Goal: Task Accomplishment & Management: Manage account settings

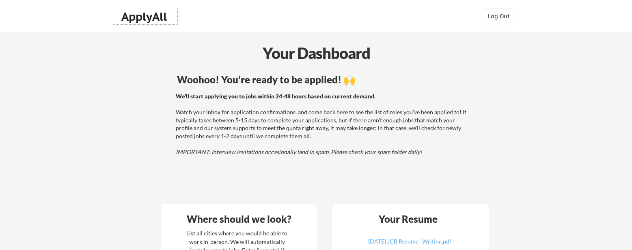
click at [134, 15] on div "ApplyAll" at bounding box center [145, 17] width 48 height 14
click at [151, 15] on div "ApplyAll" at bounding box center [145, 17] width 48 height 14
click at [330, 56] on div "Your Dashboard" at bounding box center [316, 52] width 631 height 23
click at [307, 53] on div "Your Dashboard" at bounding box center [316, 52] width 631 height 23
click at [351, 54] on div "Your Dashboard" at bounding box center [316, 52] width 631 height 23
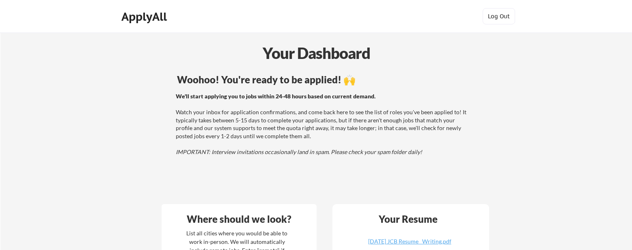
click at [145, 15] on div "ApplyAll" at bounding box center [145, 17] width 48 height 14
click at [149, 17] on div "ApplyAll" at bounding box center [145, 17] width 48 height 14
click at [155, 16] on div "ApplyAll" at bounding box center [145, 17] width 48 height 14
click at [144, 14] on div "ApplyAll" at bounding box center [145, 17] width 48 height 14
click at [499, 17] on button "Log Out" at bounding box center [498, 16] width 32 height 16
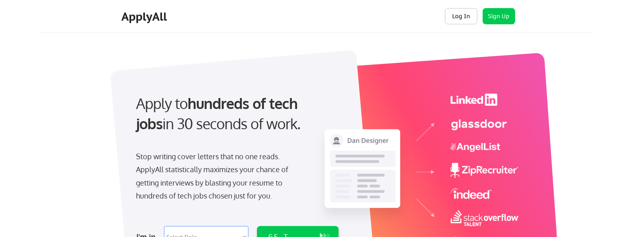
click at [466, 15] on button "Log In" at bounding box center [461, 16] width 32 height 16
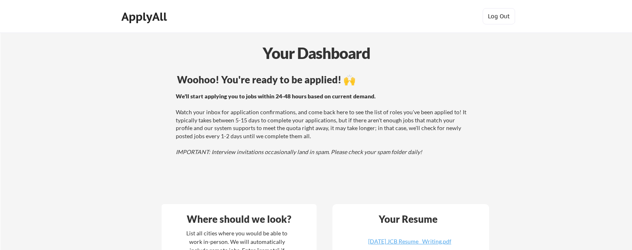
click at [332, 54] on div "Your Dashboard" at bounding box center [316, 52] width 631 height 23
click at [144, 15] on div "ApplyAll" at bounding box center [145, 17] width 48 height 14
